Goal: Task Accomplishment & Management: Complete application form

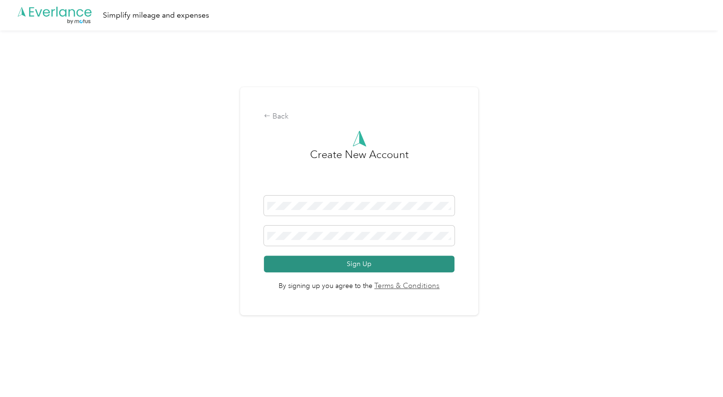
click at [392, 268] on button "Sign Up" at bounding box center [359, 264] width 190 height 17
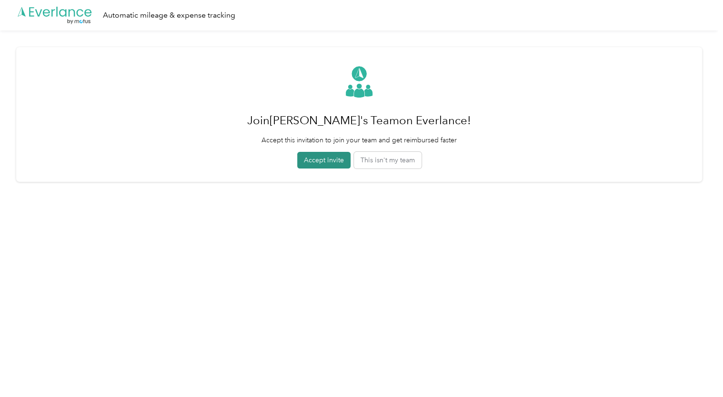
click at [325, 158] on button "Accept invite" at bounding box center [323, 160] width 53 height 17
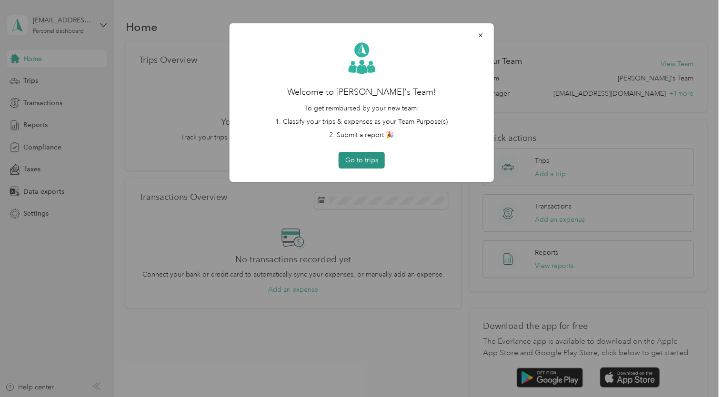
click at [357, 160] on button "Go to trips" at bounding box center [361, 160] width 46 height 17
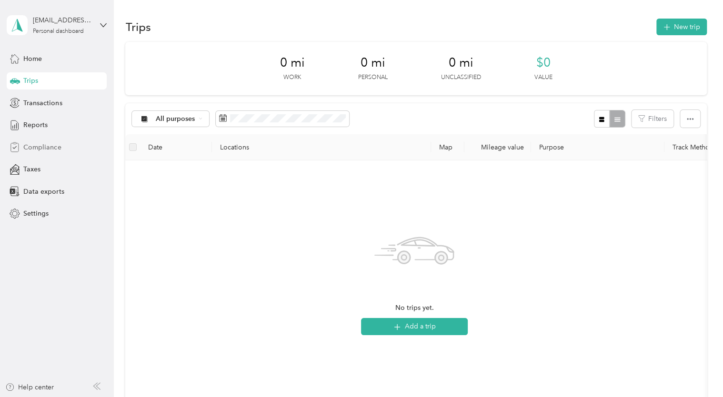
click at [45, 144] on span "Compliance" at bounding box center [42, 147] width 38 height 10
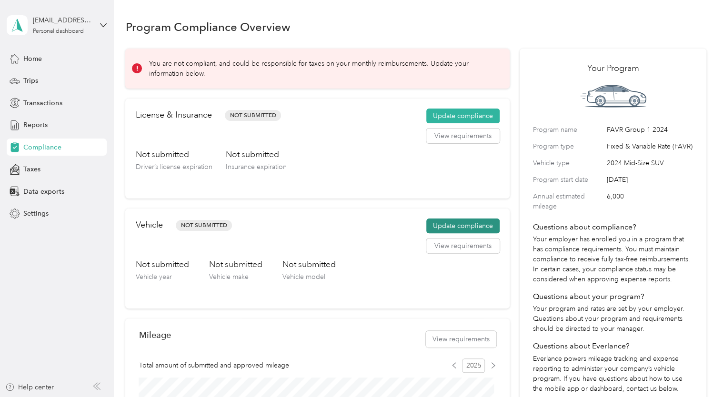
click at [461, 229] on button "Update compliance" at bounding box center [462, 226] width 73 height 15
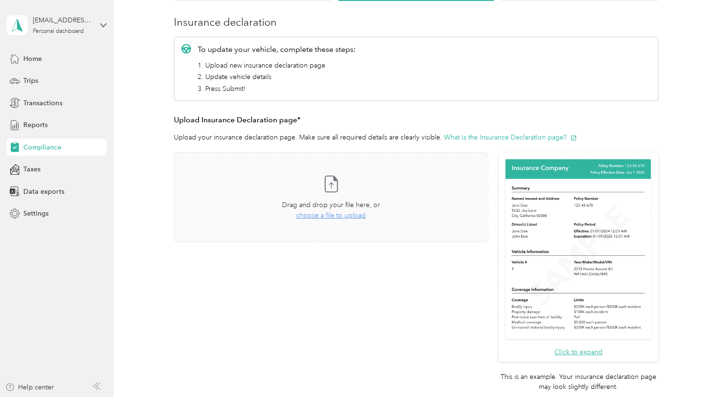
scroll to position [84, 0]
